Goal: Task Accomplishment & Management: Use online tool/utility

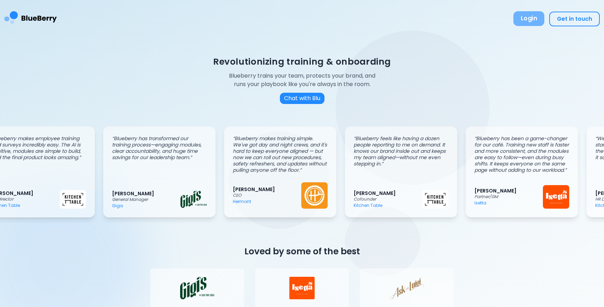
click at [532, 19] on button "Login" at bounding box center [528, 18] width 31 height 15
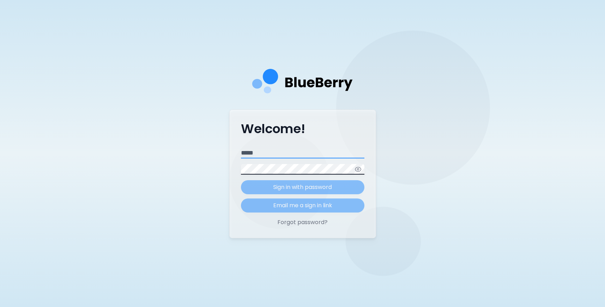
click at [273, 154] on input "Email" at bounding box center [303, 153] width 124 height 11
type input "**********"
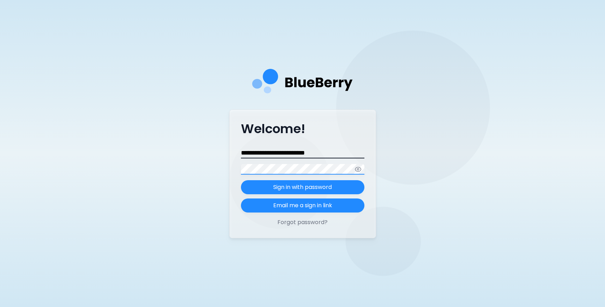
click at [241, 180] on button "Sign in with password" at bounding box center [303, 187] width 124 height 14
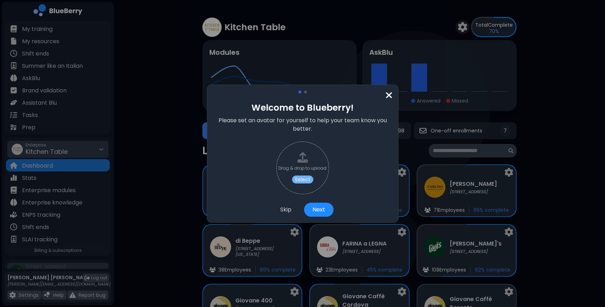
click at [303, 178] on button "Select" at bounding box center [303, 179] width 22 height 8
type input "**********"
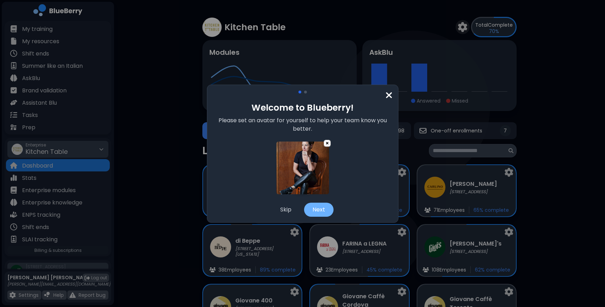
click at [321, 211] on button "Next" at bounding box center [318, 210] width 29 height 14
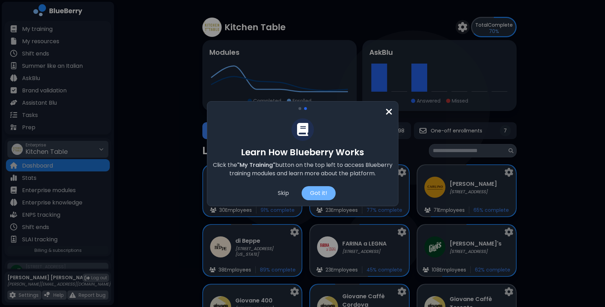
click at [321, 194] on div "Got it!" at bounding box center [319, 193] width 34 height 14
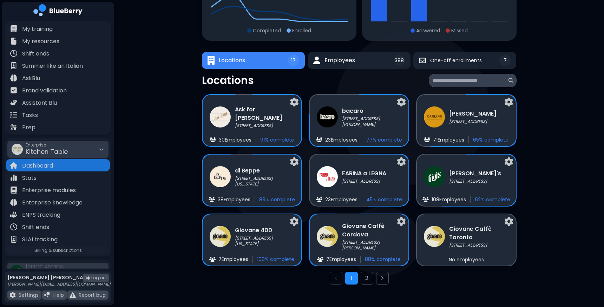
scroll to position [76, 0]
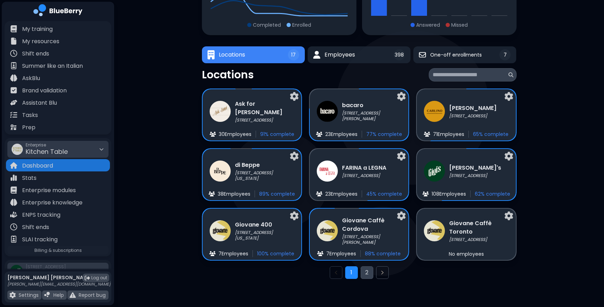
click at [367, 271] on button "2" at bounding box center [366, 272] width 13 height 13
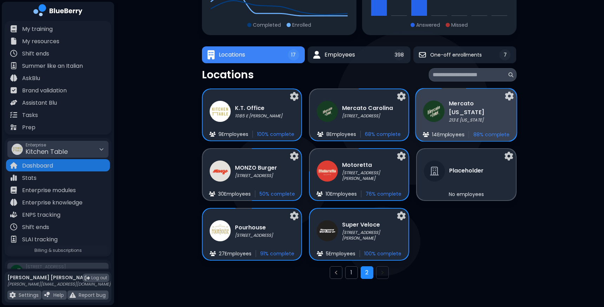
click at [471, 105] on h3 "Mercato [US_STATE]" at bounding box center [479, 107] width 61 height 17
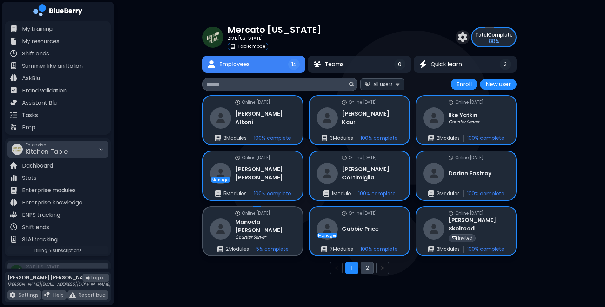
click at [370, 266] on button "2" at bounding box center [367, 267] width 13 height 13
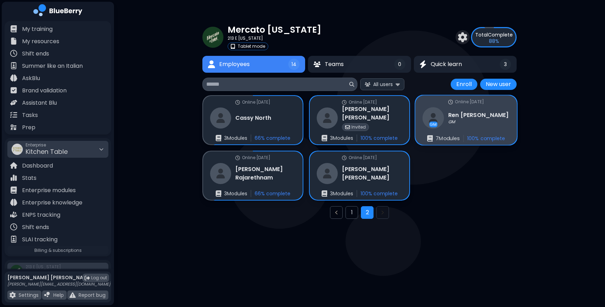
click at [466, 118] on h3 "[PERSON_NAME]" at bounding box center [479, 115] width 60 height 8
